Goal: Transaction & Acquisition: Obtain resource

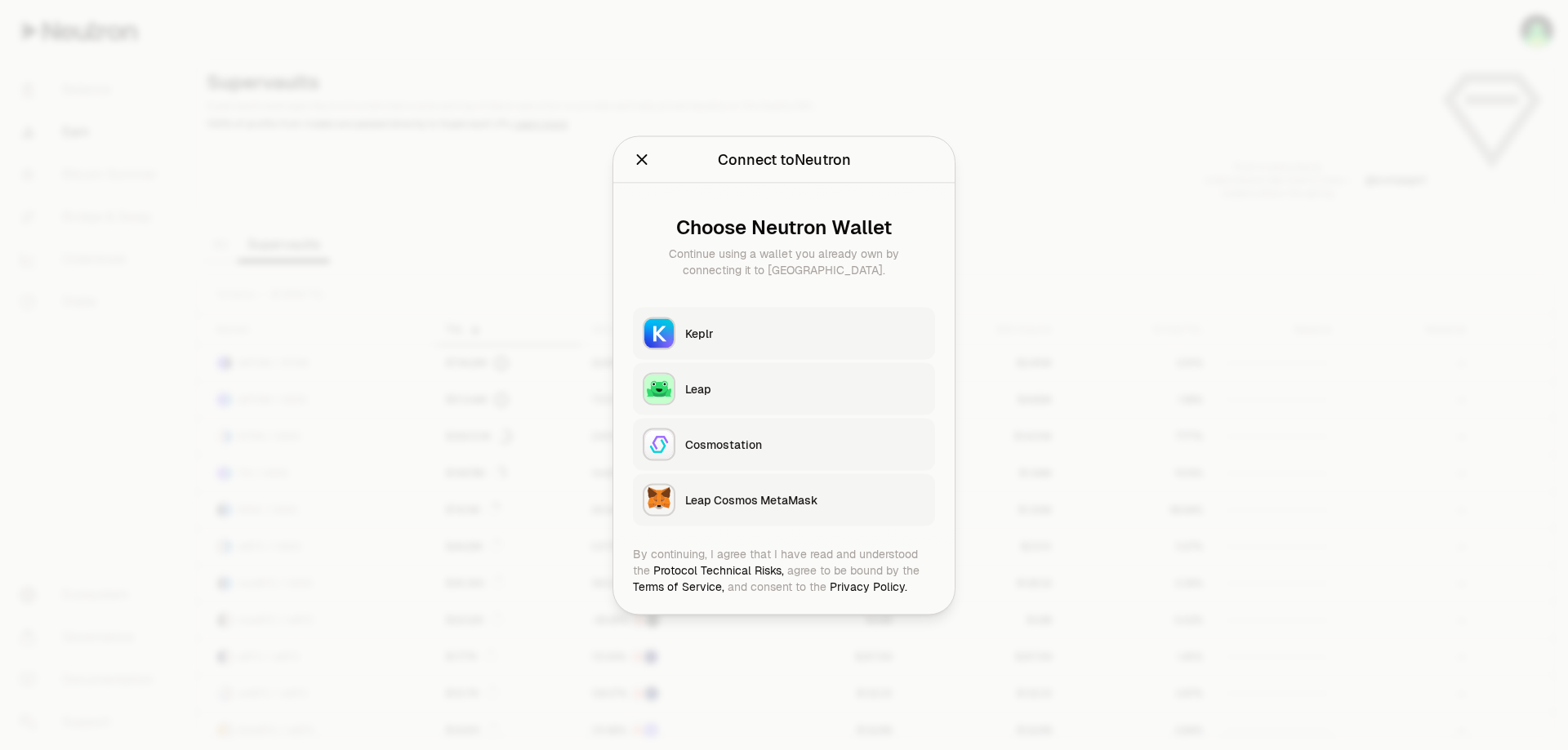
click at [633, 151] on icon "Close" at bounding box center [642, 159] width 18 height 18
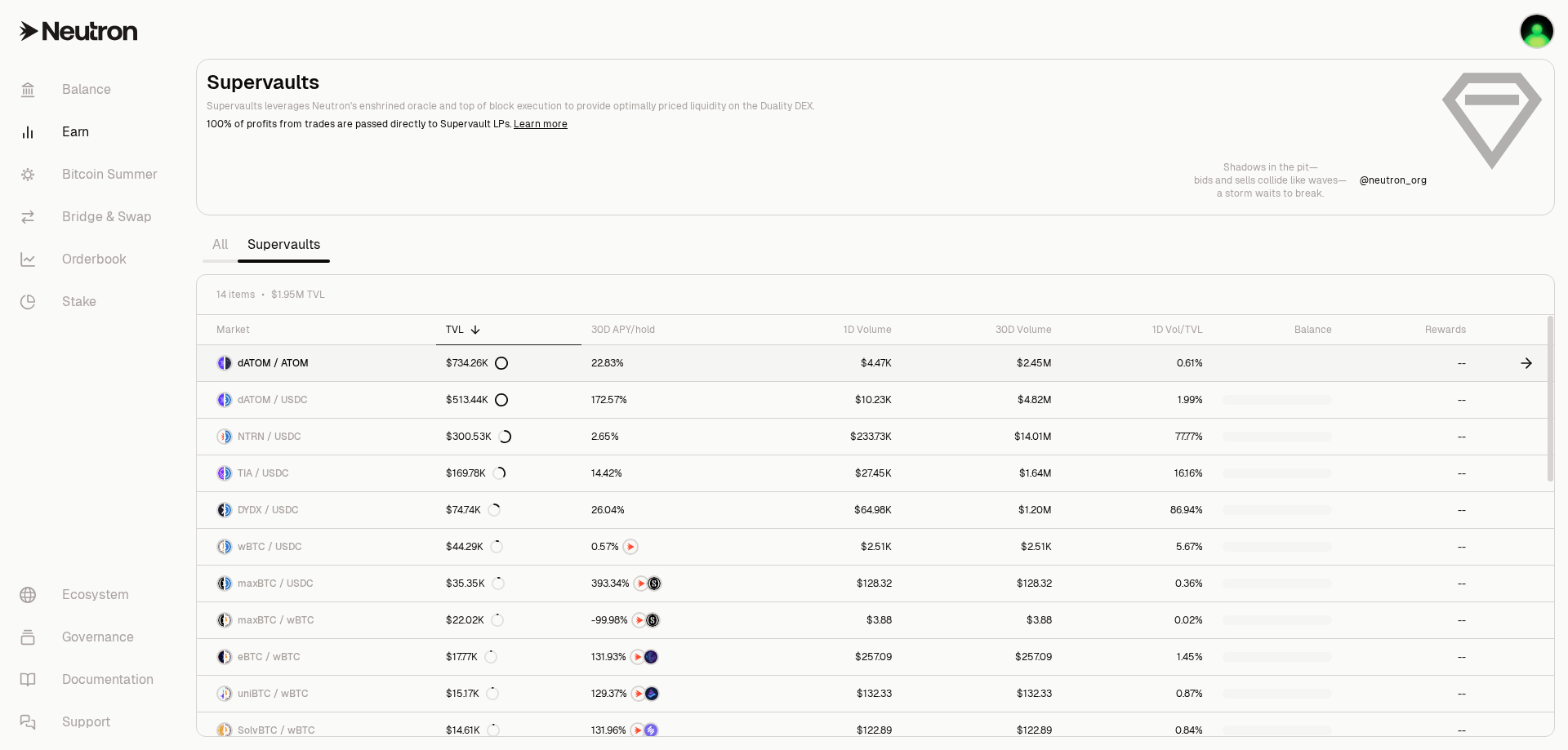
click at [308, 370] on span "dATOM / ATOM" at bounding box center [273, 363] width 71 height 13
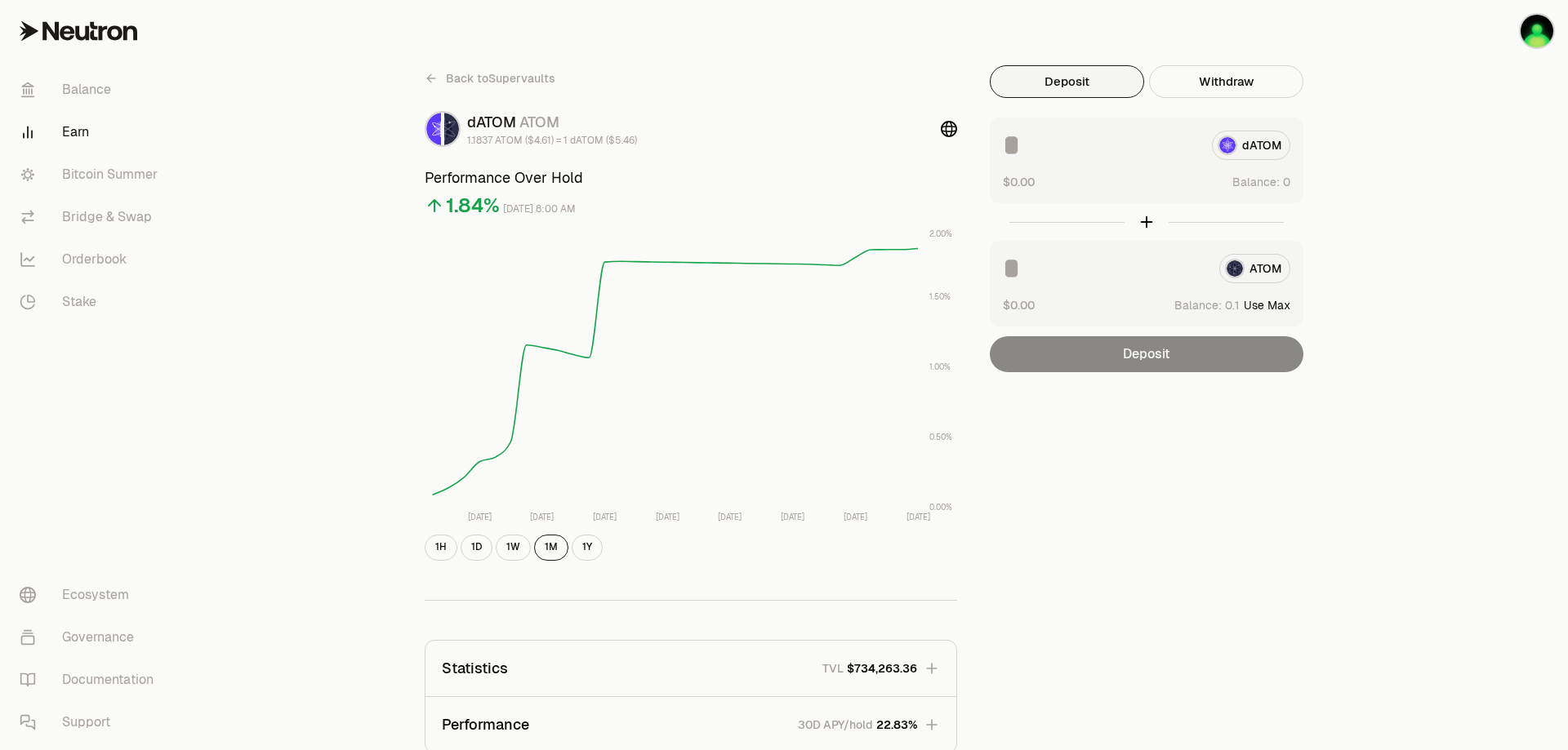
click at [1157, 160] on input at bounding box center [1101, 145] width 196 height 30
click at [1524, 47] on img "button" at bounding box center [1538, 30] width 32 height 32
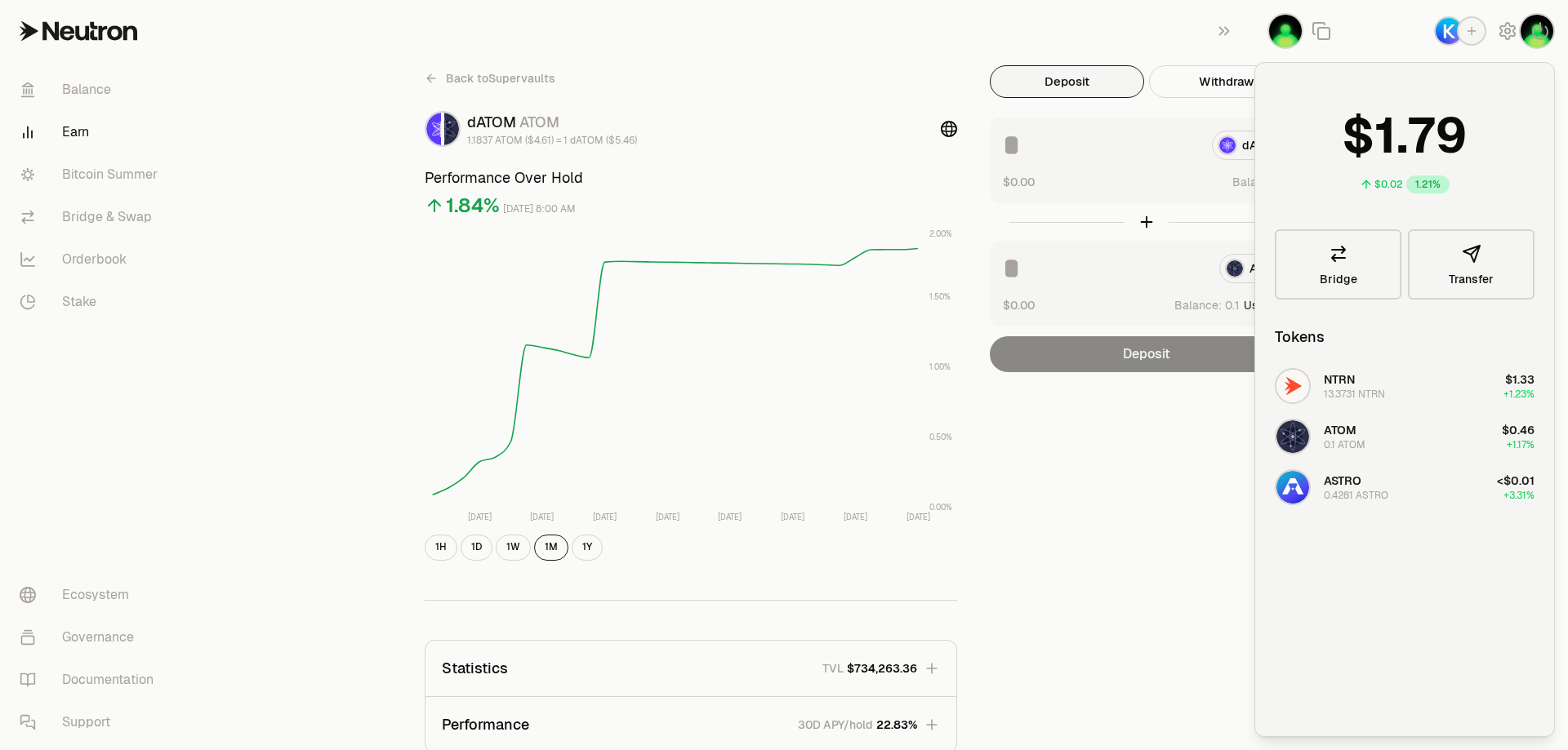
click at [1055, 36] on div "Back to Supervaults dATOM ATOM 1.1837 ATOM ($4.61) = 1 dATOM ($5.46) Performanc…" at bounding box center [875, 536] width 980 height 1073
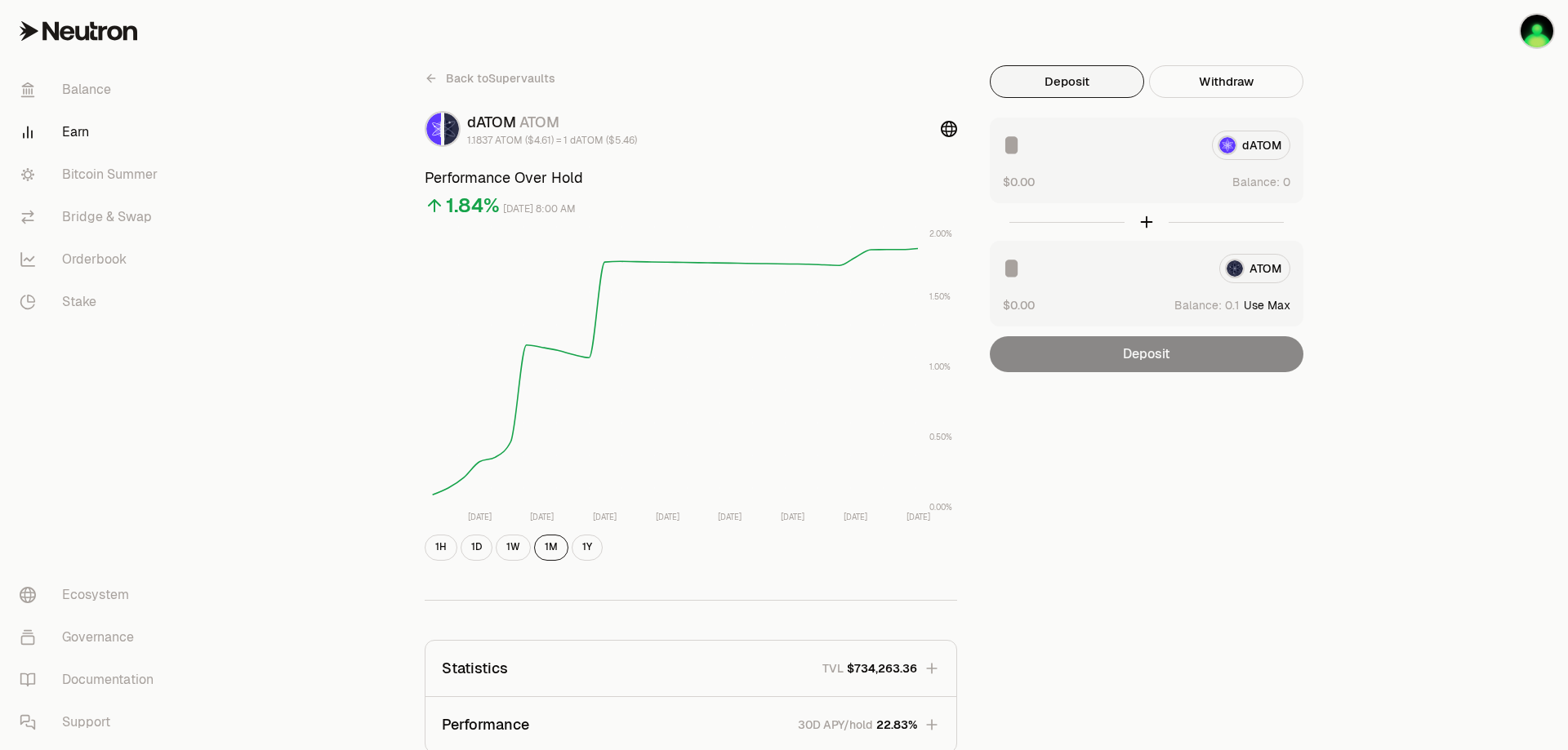
click at [1195, 160] on input at bounding box center [1101, 145] width 196 height 30
click at [685, 91] on div "Back to Supervaults" at bounding box center [691, 78] width 533 height 26
click at [425, 85] on icon at bounding box center [431, 78] width 13 height 13
